Goal: Browse casually

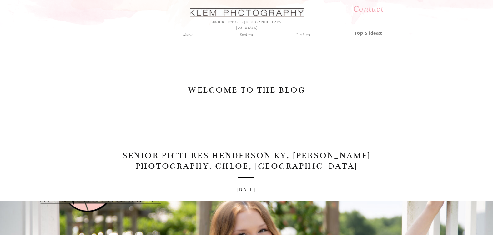
click at [248, 35] on div "Seniors" at bounding box center [246, 35] width 23 height 6
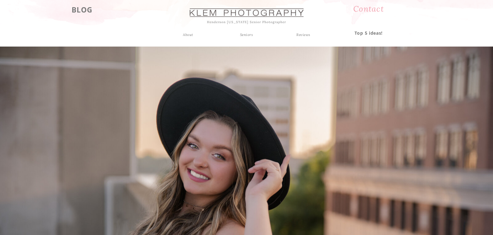
click at [84, 9] on h3 "BLOG" at bounding box center [82, 8] width 39 height 11
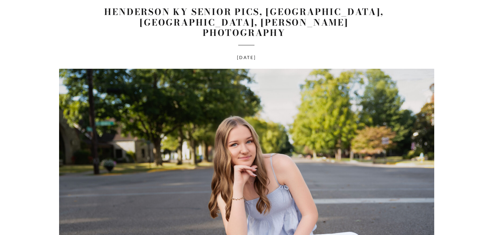
scroll to position [2688, 0]
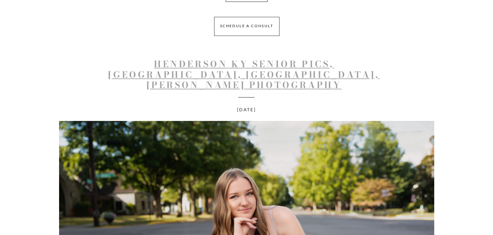
click at [288, 73] on link "Henderson KY Senior Pics, Madison, Henderson County High School, Klem Photograp…" at bounding box center [243, 74] width 271 height 34
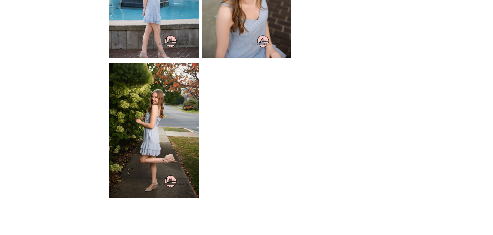
scroll to position [938, 0]
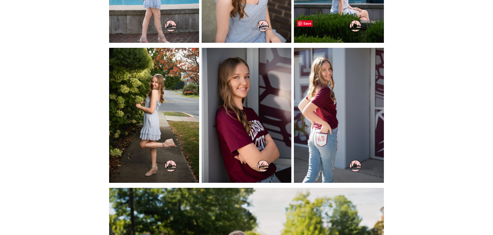
click at [320, 86] on img at bounding box center [339, 115] width 90 height 135
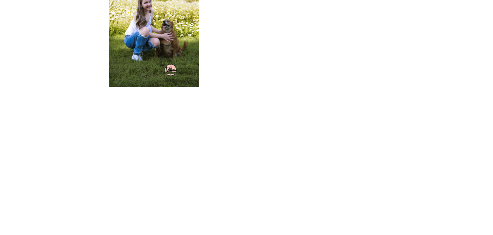
scroll to position [1438, 0]
